Goal: Task Accomplishment & Management: Use online tool/utility

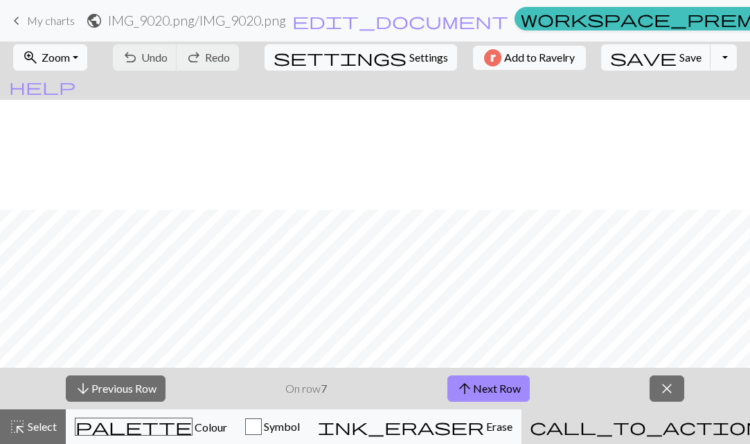
scroll to position [110, 0]
click at [41, 9] on link "keyboard_arrow_left My charts" at bounding box center [41, 21] width 66 height 24
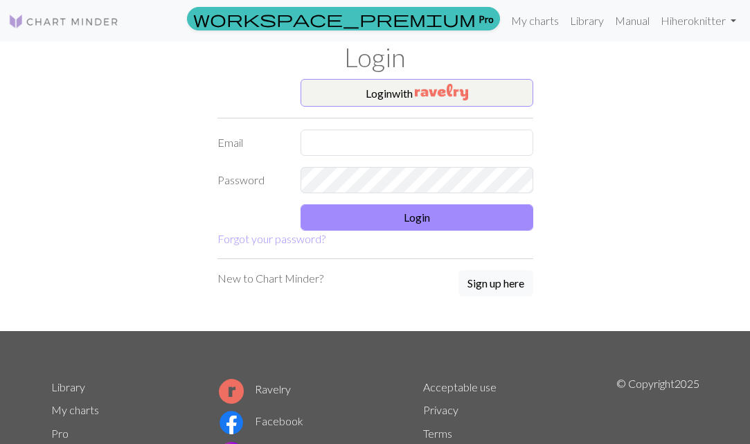
click at [91, 12] on link at bounding box center [63, 20] width 111 height 25
click at [430, 105] on button "Login with" at bounding box center [416, 93] width 233 height 28
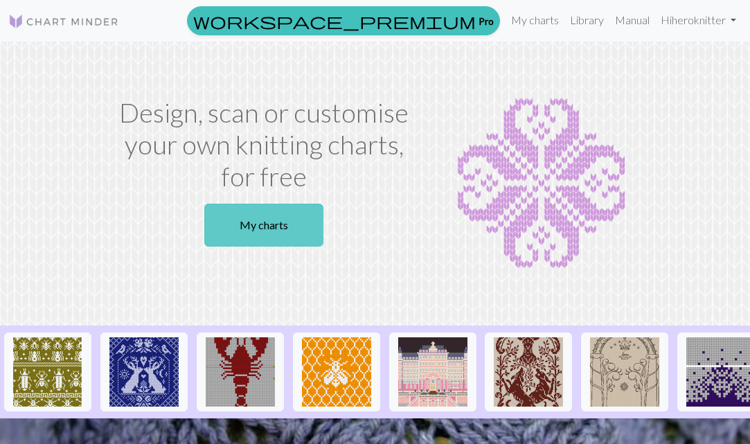
click at [264, 219] on link "My charts" at bounding box center [263, 224] width 119 height 43
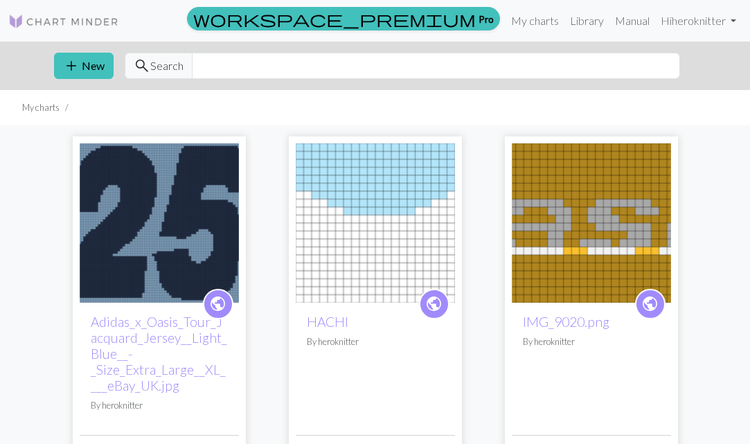
click at [138, 251] on img at bounding box center [159, 222] width 159 height 159
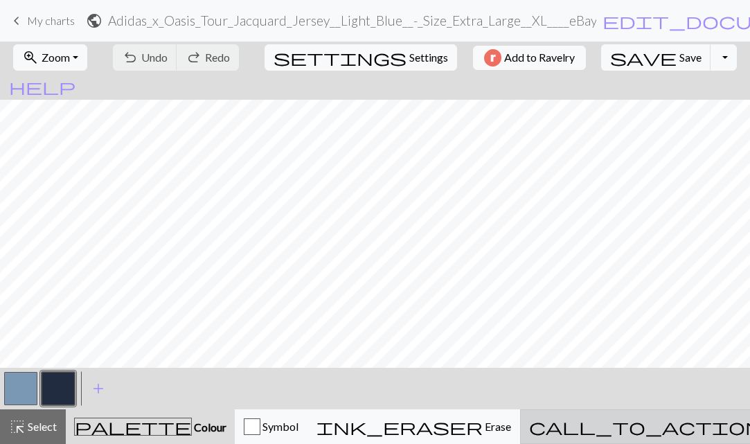
click at [630, 419] on span "call_to_action" at bounding box center [645, 426] width 233 height 19
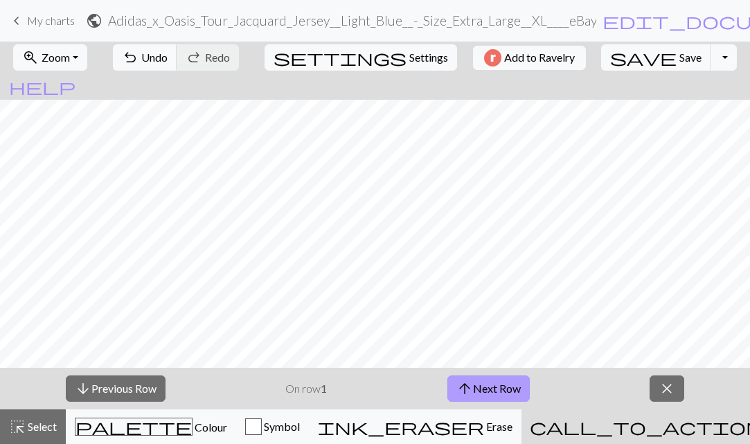
click at [484, 390] on button "arrow_upward Next Row" at bounding box center [488, 388] width 82 height 26
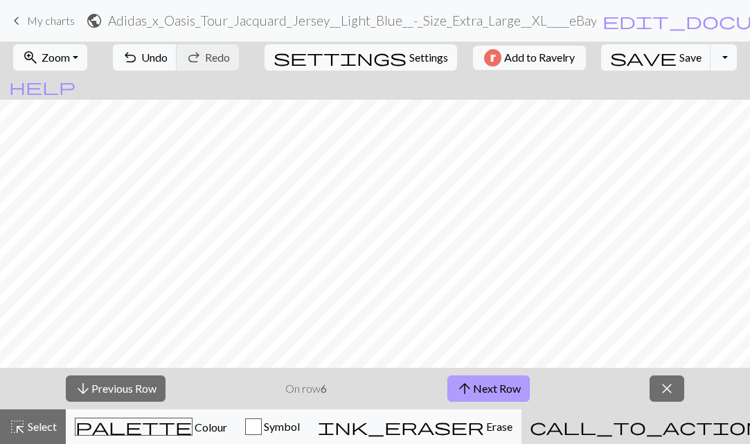
click at [484, 390] on button "arrow_upward Next Row" at bounding box center [488, 388] width 82 height 26
click at [484, 390] on button "arrow_upward Next Row" at bounding box center [490, 388] width 82 height 26
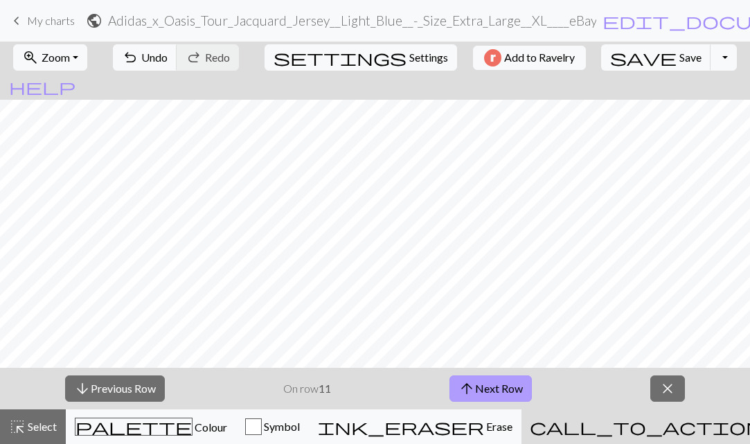
click at [484, 390] on button "arrow_upward Next Row" at bounding box center [490, 388] width 82 height 26
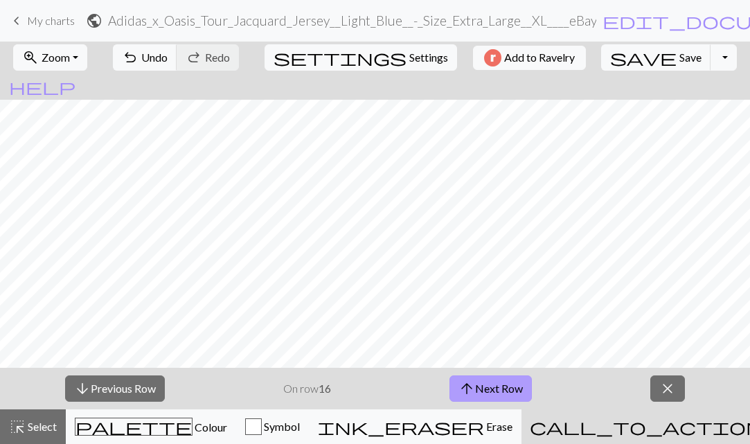
click at [484, 390] on button "arrow_upward Next Row" at bounding box center [490, 388] width 82 height 26
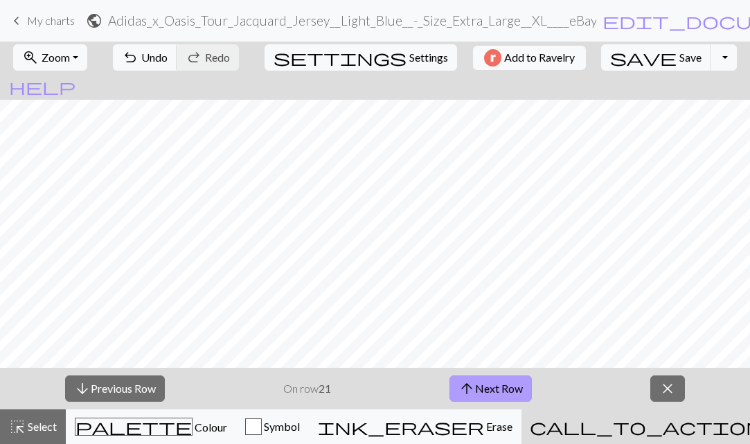
click at [484, 390] on button "arrow_upward Next Row" at bounding box center [490, 388] width 82 height 26
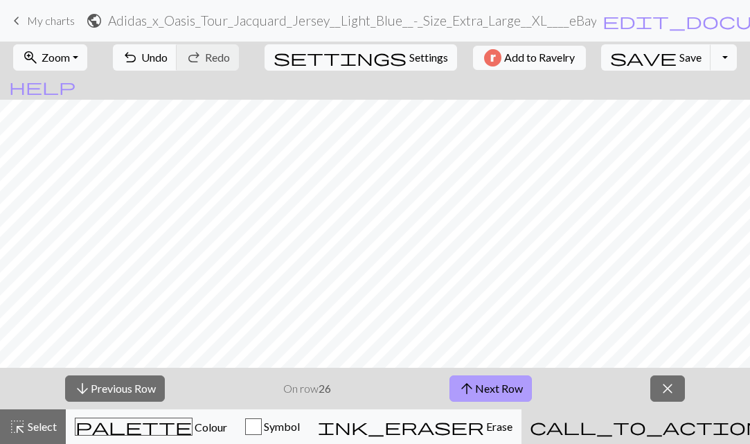
click at [484, 390] on button "arrow_upward Next Row" at bounding box center [490, 388] width 82 height 26
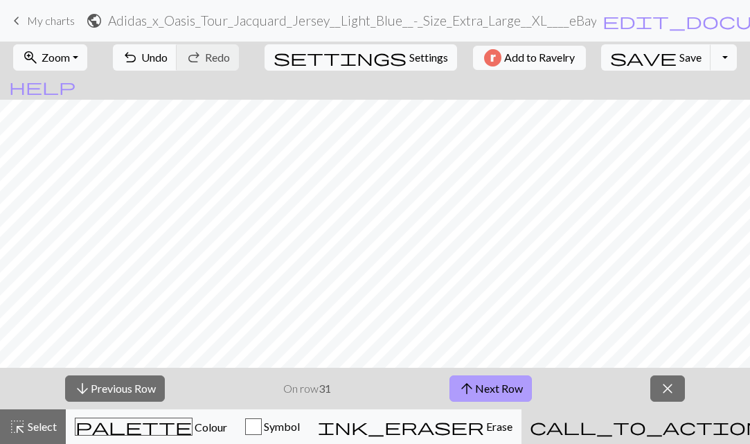
click at [484, 390] on button "arrow_upward Next Row" at bounding box center [490, 388] width 82 height 26
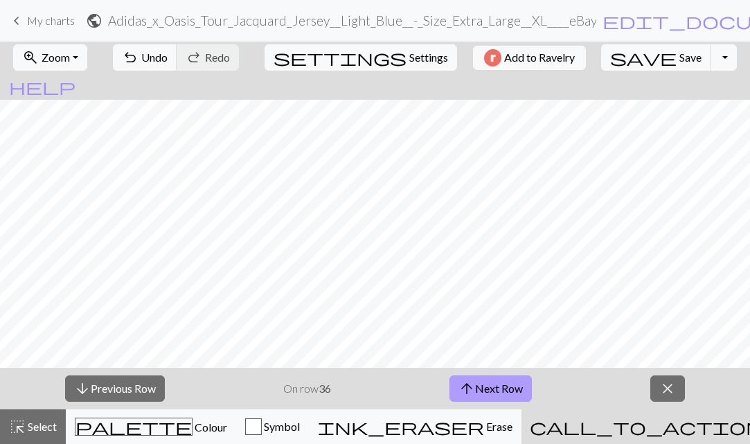
click at [484, 390] on button "arrow_upward Next Row" at bounding box center [490, 388] width 82 height 26
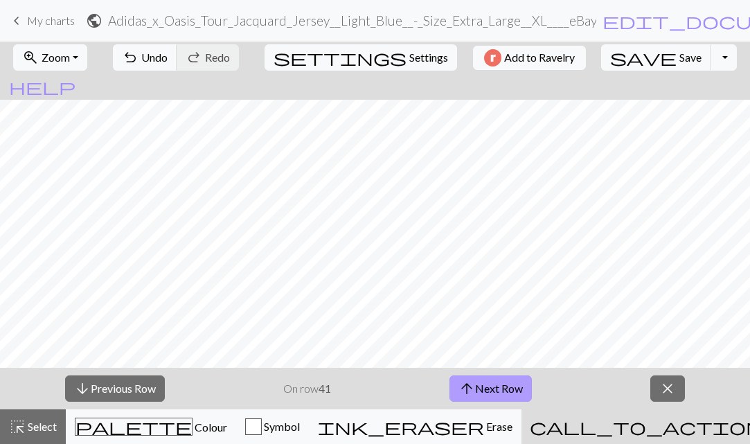
click at [484, 390] on button "arrow_upward Next Row" at bounding box center [490, 388] width 82 height 26
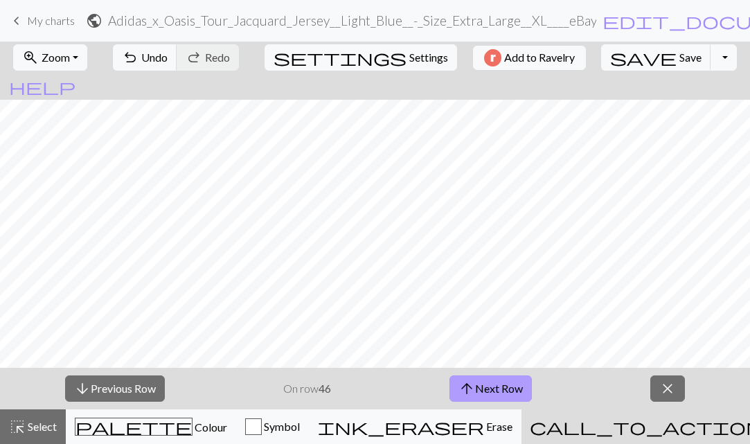
click at [484, 390] on button "arrow_upward Next Row" at bounding box center [490, 388] width 82 height 26
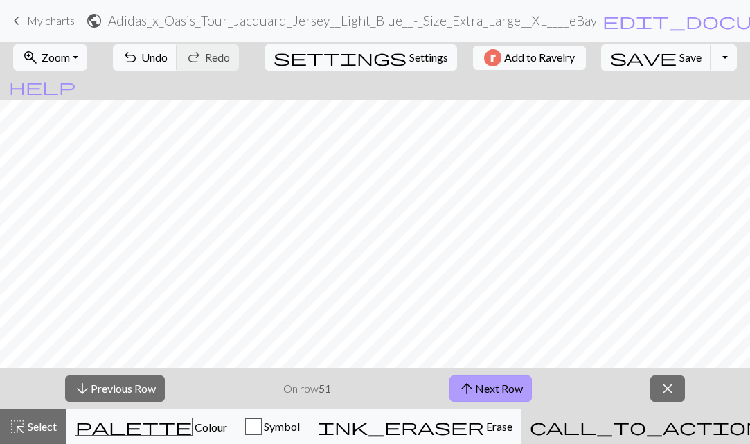
click at [484, 390] on button "arrow_upward Next Row" at bounding box center [490, 388] width 82 height 26
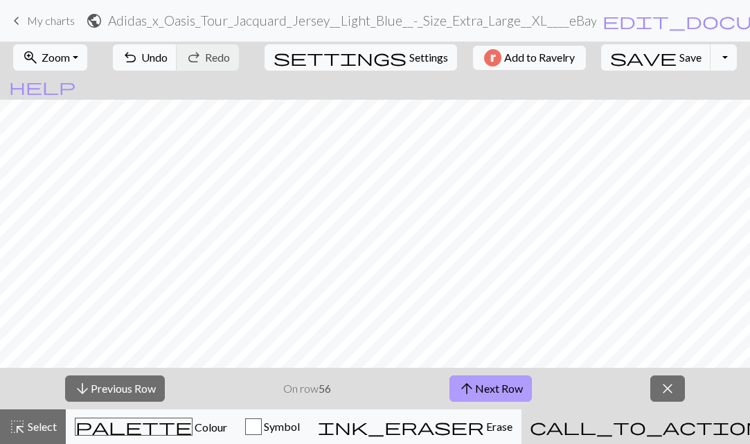
click at [484, 390] on button "arrow_upward Next Row" at bounding box center [490, 388] width 82 height 26
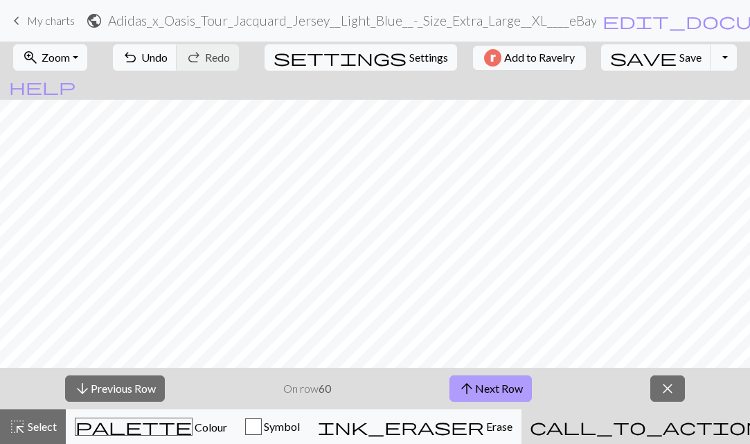
click at [484, 390] on button "arrow_upward Next Row" at bounding box center [490, 388] width 82 height 26
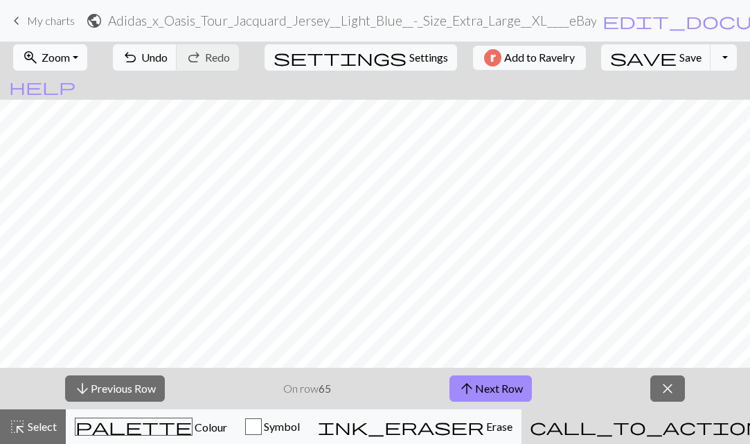
click at [70, 58] on span "Zoom" at bounding box center [56, 57] width 28 height 13
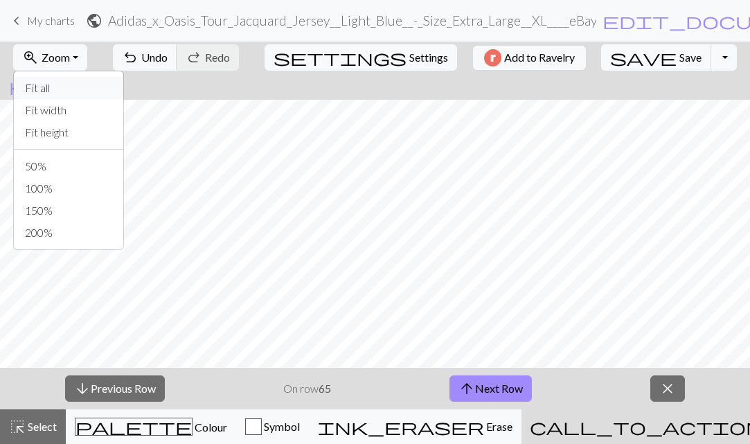
click at [94, 83] on button "Fit all" at bounding box center [68, 88] width 109 height 22
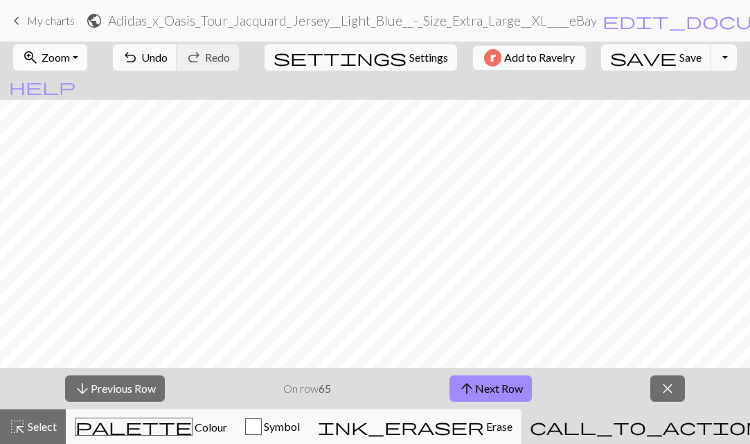
click at [58, 55] on span "Zoom" at bounding box center [56, 57] width 28 height 13
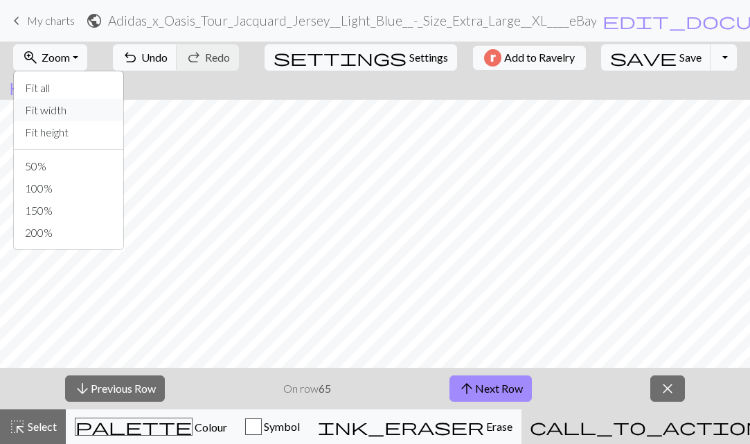
click at [91, 107] on button "Fit width" at bounding box center [68, 110] width 109 height 22
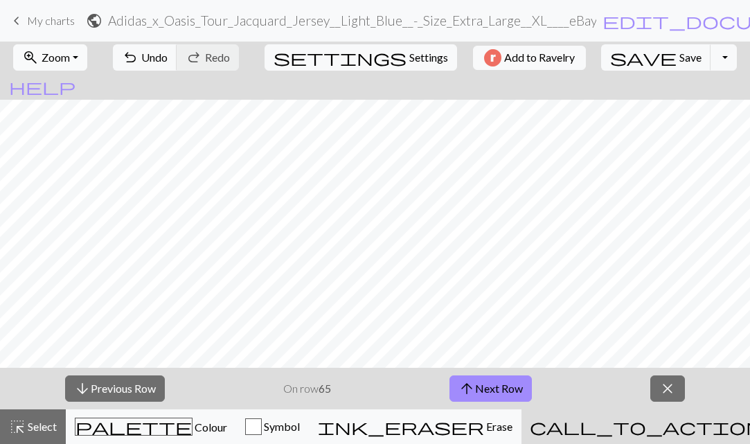
click at [53, 55] on span "Zoom" at bounding box center [56, 57] width 28 height 13
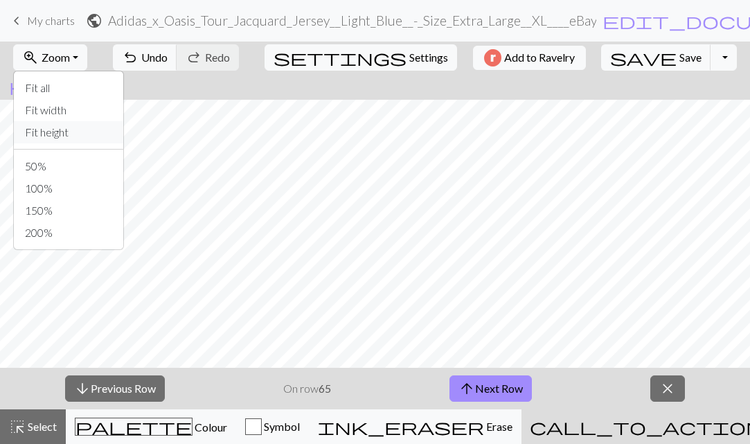
click at [78, 134] on button "Fit height" at bounding box center [68, 132] width 109 height 22
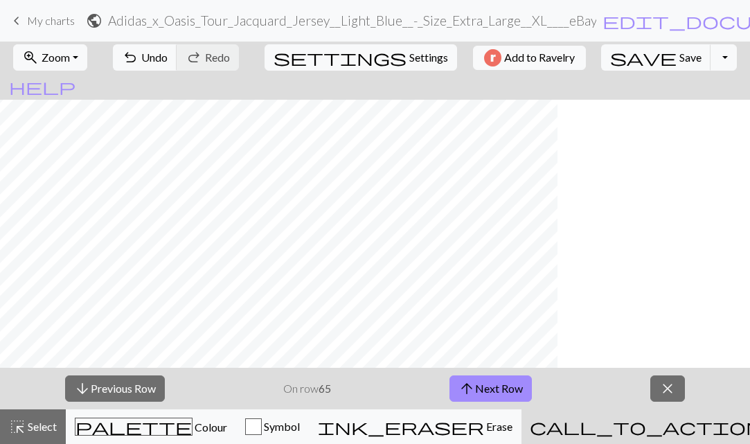
scroll to position [0, 0]
click at [133, 381] on button "arrow_downward Previous Row" at bounding box center [115, 388] width 100 height 26
click at [85, 62] on button "zoom_in Zoom Zoom" at bounding box center [50, 57] width 74 height 26
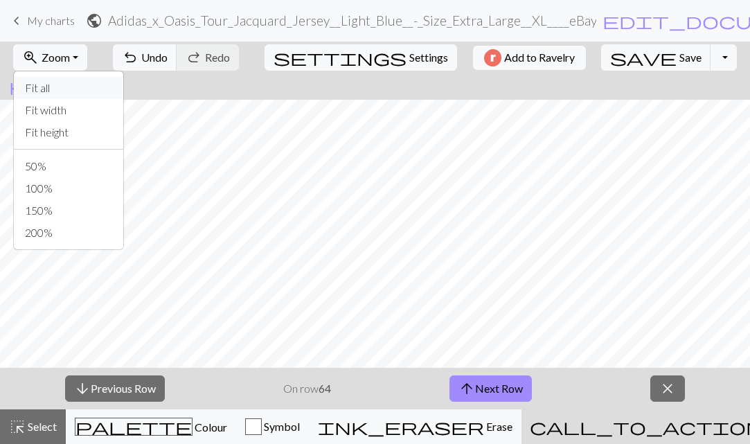
click at [85, 93] on button "Fit all" at bounding box center [68, 88] width 109 height 22
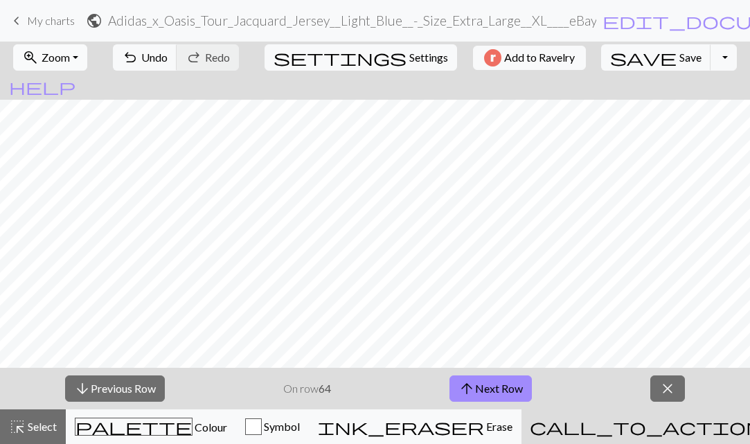
click at [70, 60] on span "Zoom" at bounding box center [56, 57] width 28 height 13
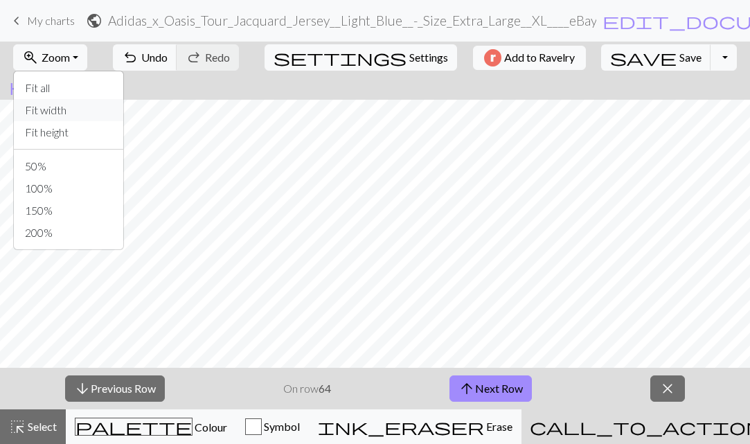
click at [77, 106] on button "Fit width" at bounding box center [68, 110] width 109 height 22
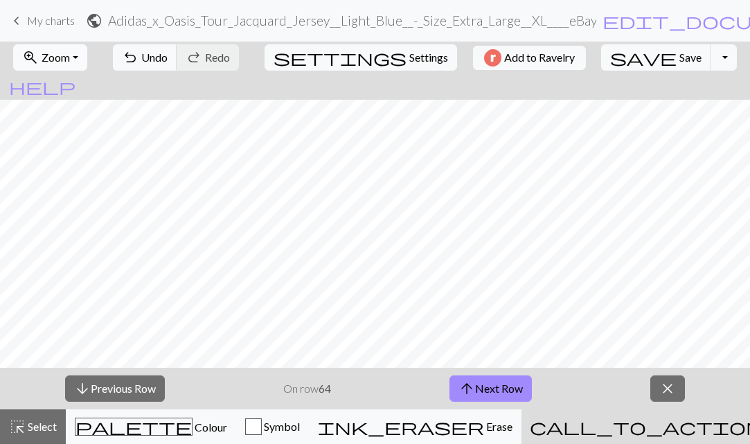
click at [69, 54] on span "Zoom" at bounding box center [56, 57] width 28 height 13
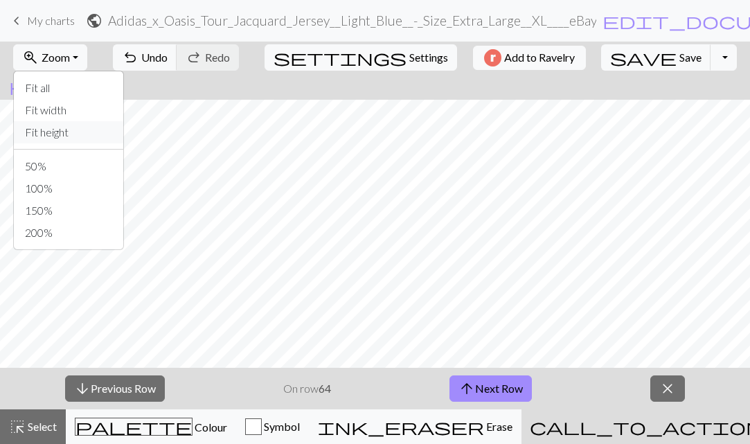
click at [76, 139] on button "Fit height" at bounding box center [68, 132] width 109 height 22
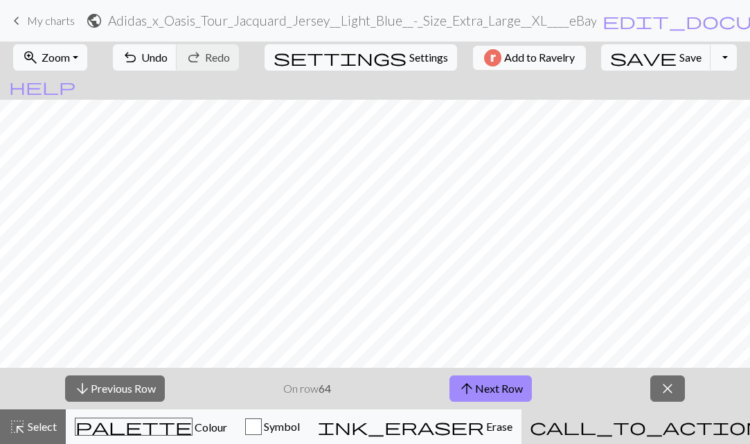
click at [77, 71] on div "zoom_in Zoom Zoom Fit all Fit width Fit height 50% 100% 150% 200%" at bounding box center [50, 58] width 95 height 32
click at [70, 60] on span "Zoom" at bounding box center [56, 57] width 28 height 13
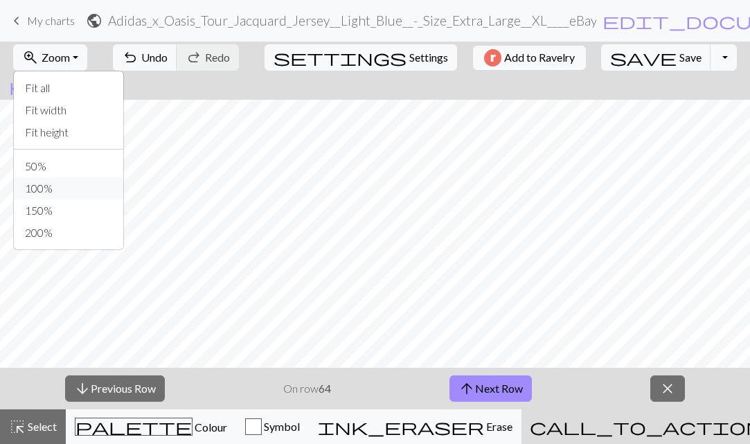
click at [75, 192] on button "100%" at bounding box center [68, 188] width 109 height 22
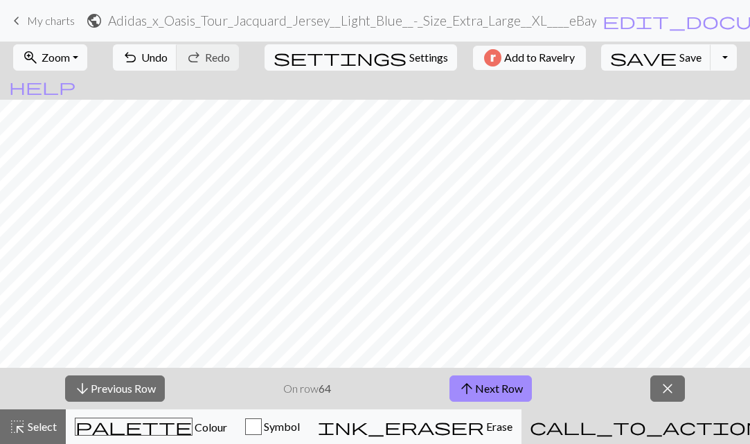
scroll to position [0, 1066]
click at [679, 52] on span "Save" at bounding box center [690, 57] width 22 height 13
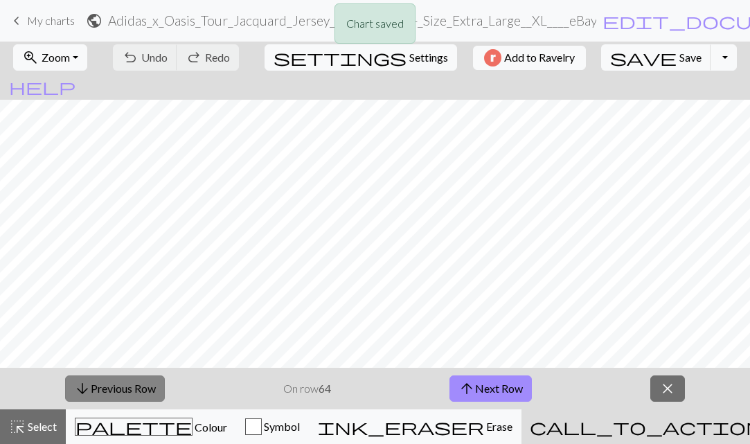
click at [111, 387] on button "arrow_downward Previous Row" at bounding box center [115, 388] width 100 height 26
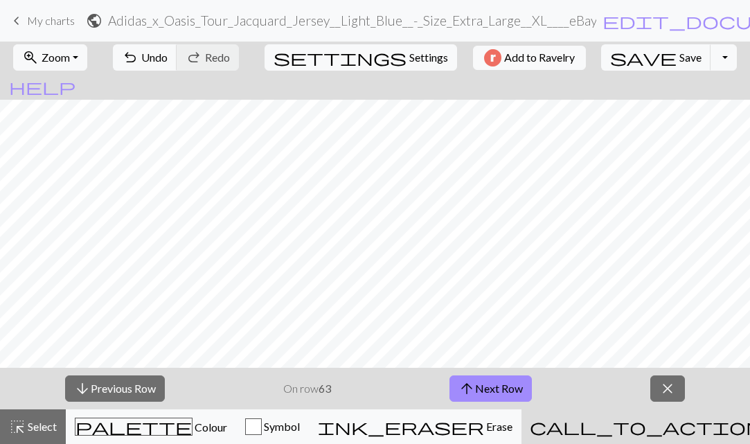
scroll to position [1, 37]
click at [145, 394] on button "arrow_downward Previous Row" at bounding box center [115, 388] width 100 height 26
click at [154, 385] on button "arrow_downward Previous Row" at bounding box center [115, 388] width 100 height 26
